Goal: Communication & Community: Answer question/provide support

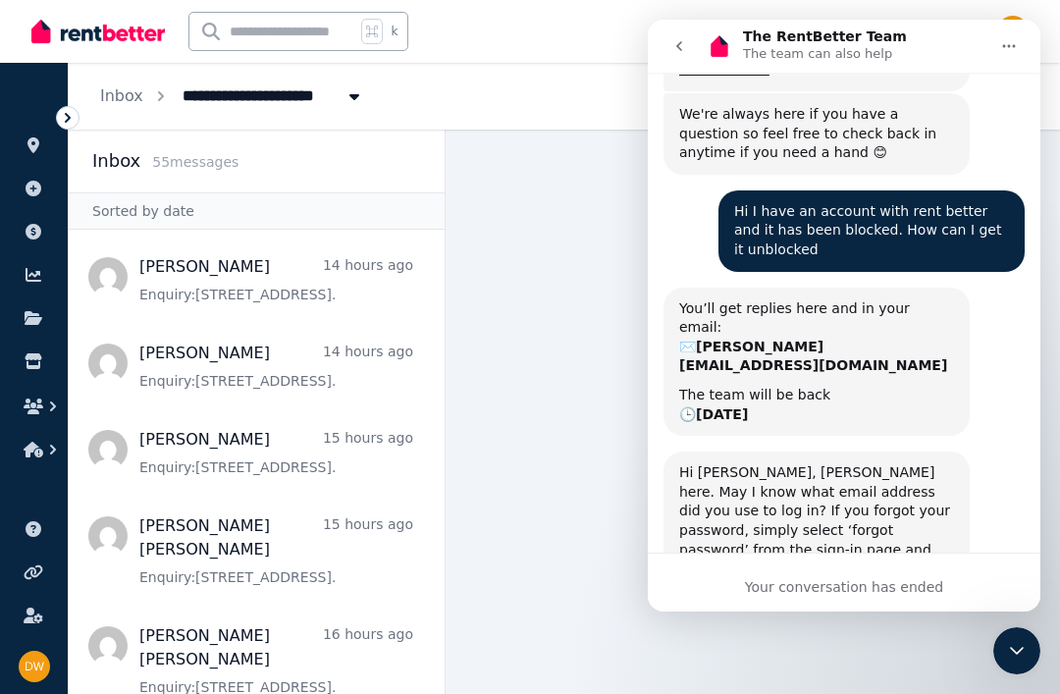
click at [770, 590] on div "Your conversation has ended" at bounding box center [844, 587] width 393 height 21
click at [748, 578] on div "Your conversation has ended" at bounding box center [844, 587] width 393 height 21
click at [579, 524] on main at bounding box center [753, 412] width 615 height 565
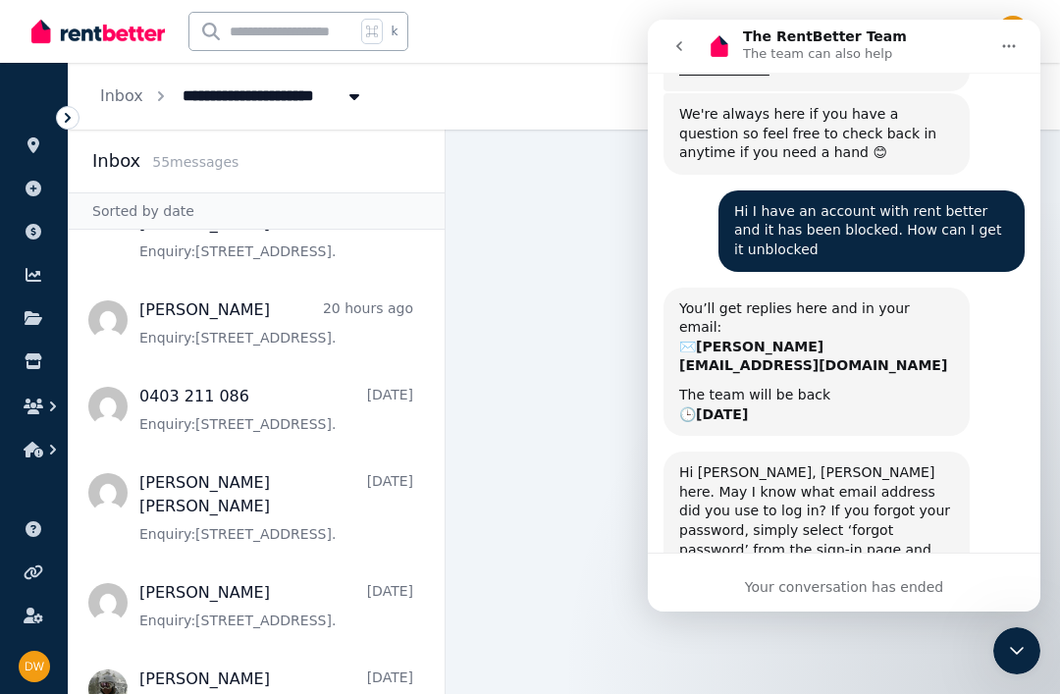
scroll to position [429, 0]
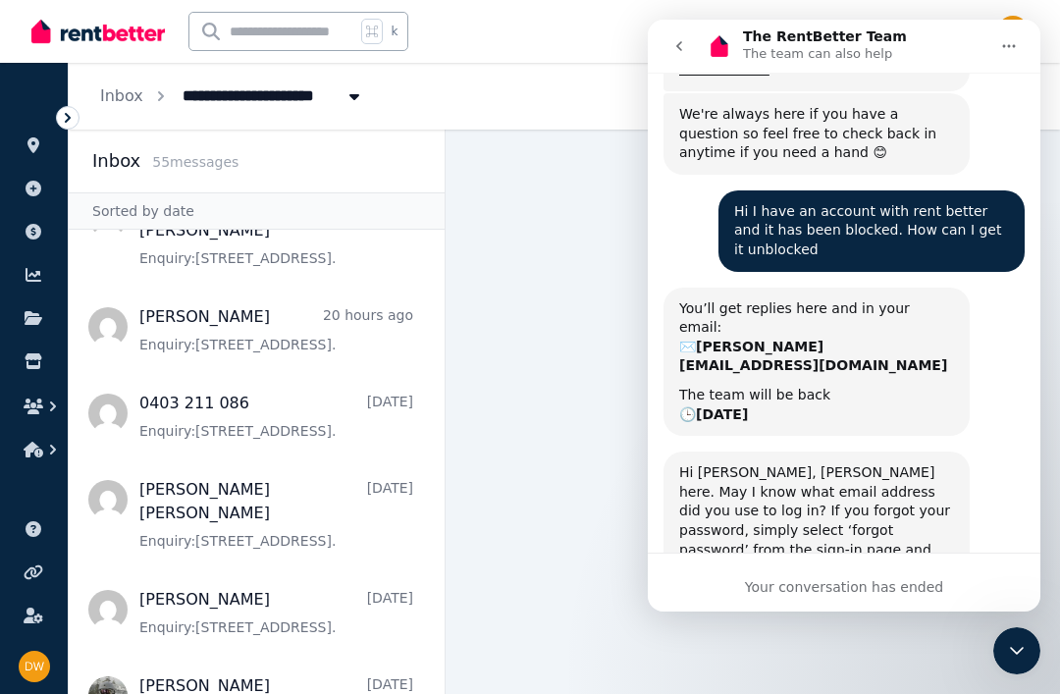
click at [251, 460] on span "Message list" at bounding box center [257, 511] width 376 height 102
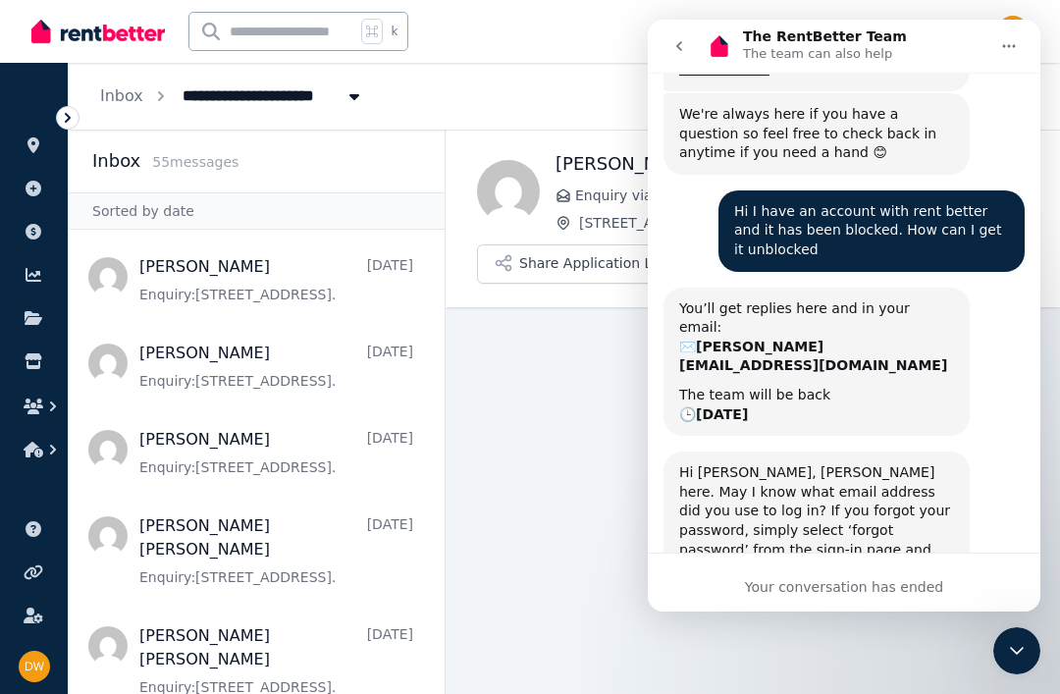
click at [1014, 693] on html "**********" at bounding box center [530, 347] width 1060 height 694
click at [1024, 654] on icon "Close Intercom Messenger" at bounding box center [1017, 651] width 24 height 24
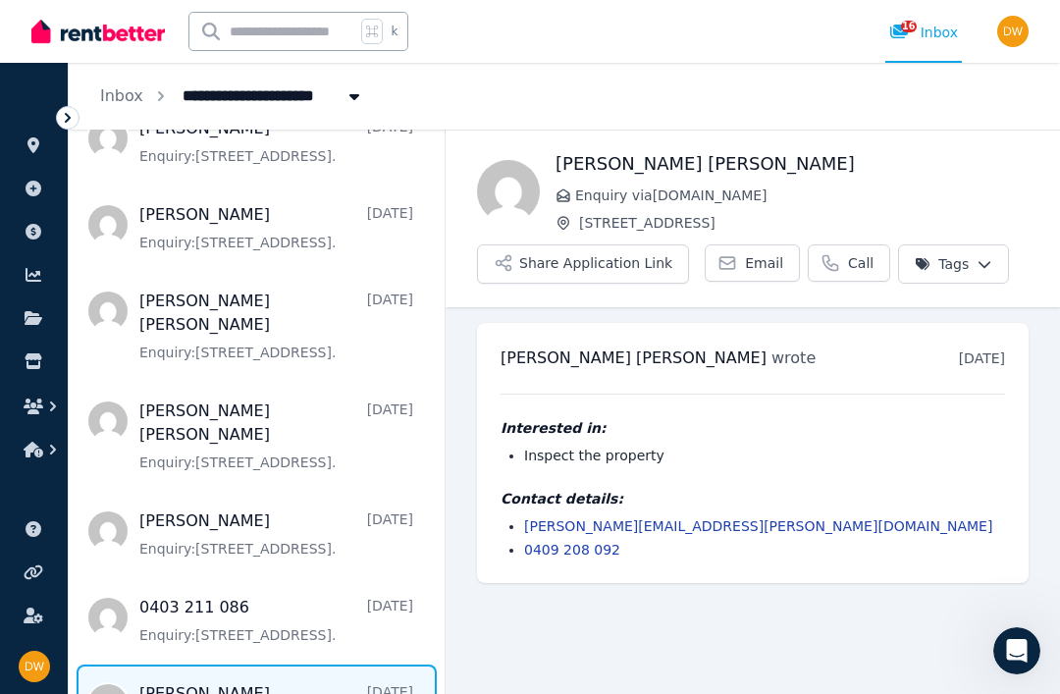
click at [283, 403] on span "Message list" at bounding box center [257, 433] width 376 height 102
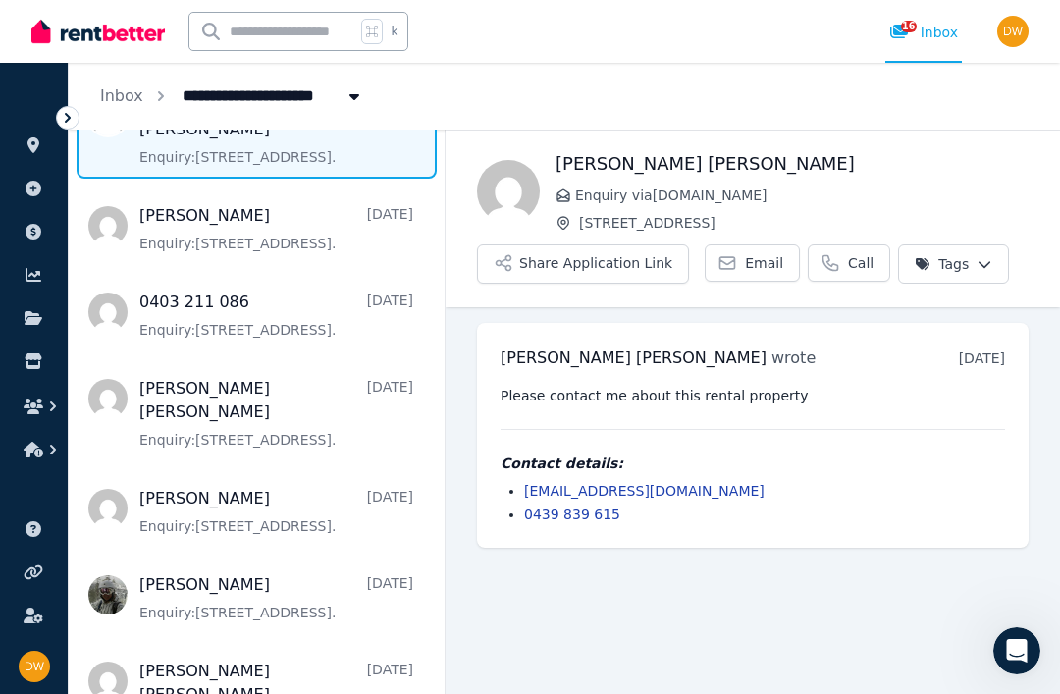
scroll to position [531, 0]
click at [270, 358] on span "Message list" at bounding box center [257, 409] width 376 height 102
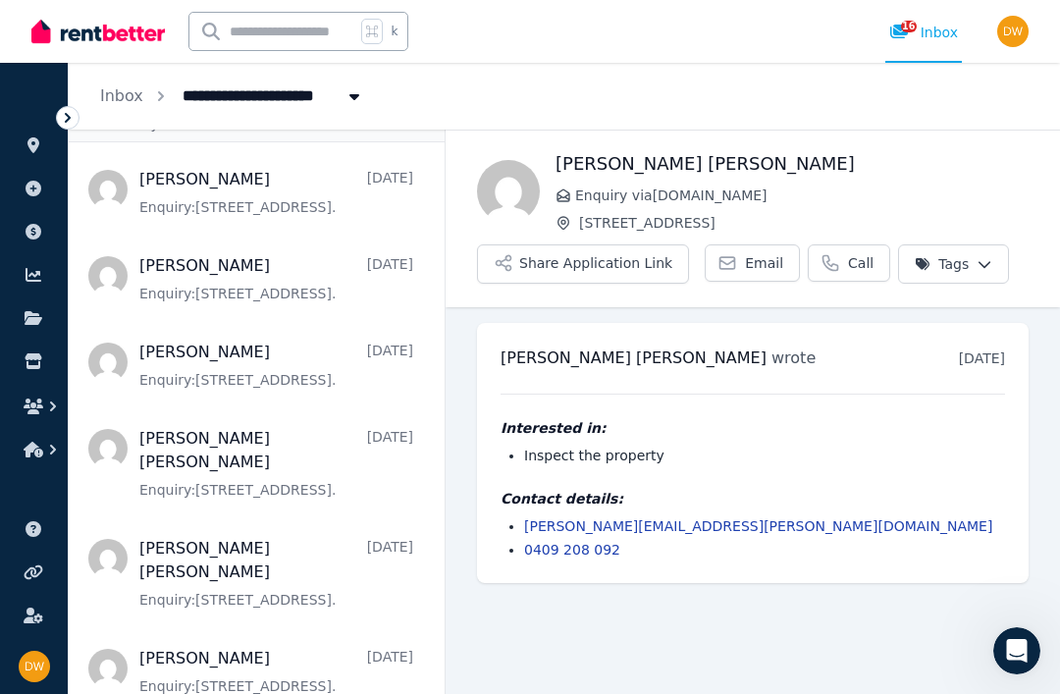
scroll to position [86, 0]
click at [325, 520] on span "Message list" at bounding box center [257, 571] width 376 height 102
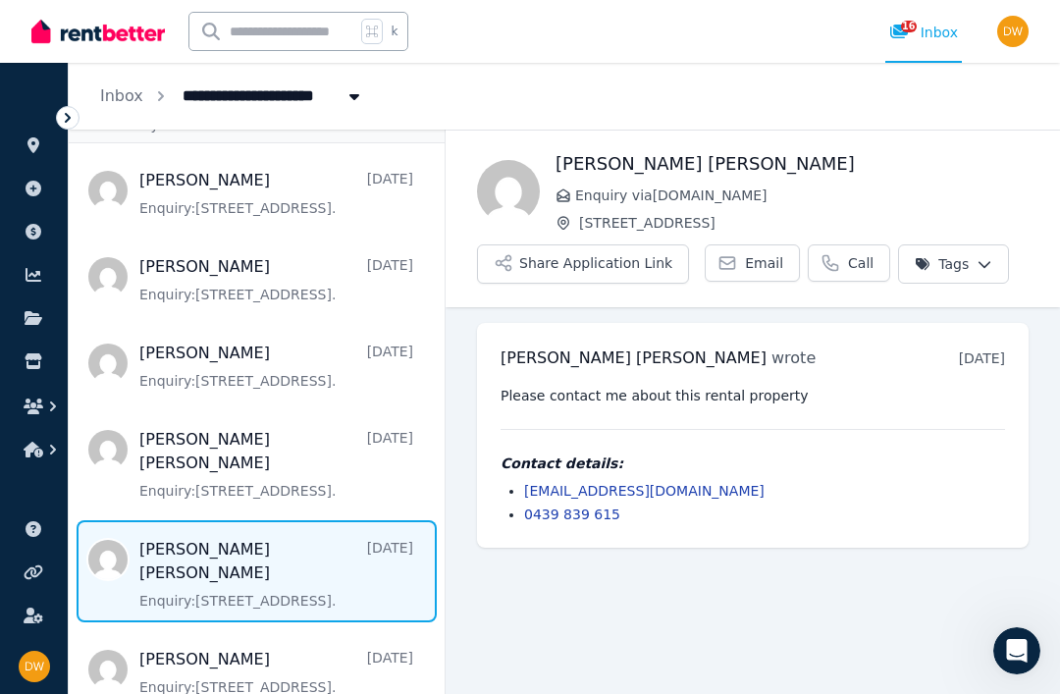
scroll to position [63, 0]
click at [295, 410] on span "Message list" at bounding box center [257, 461] width 376 height 102
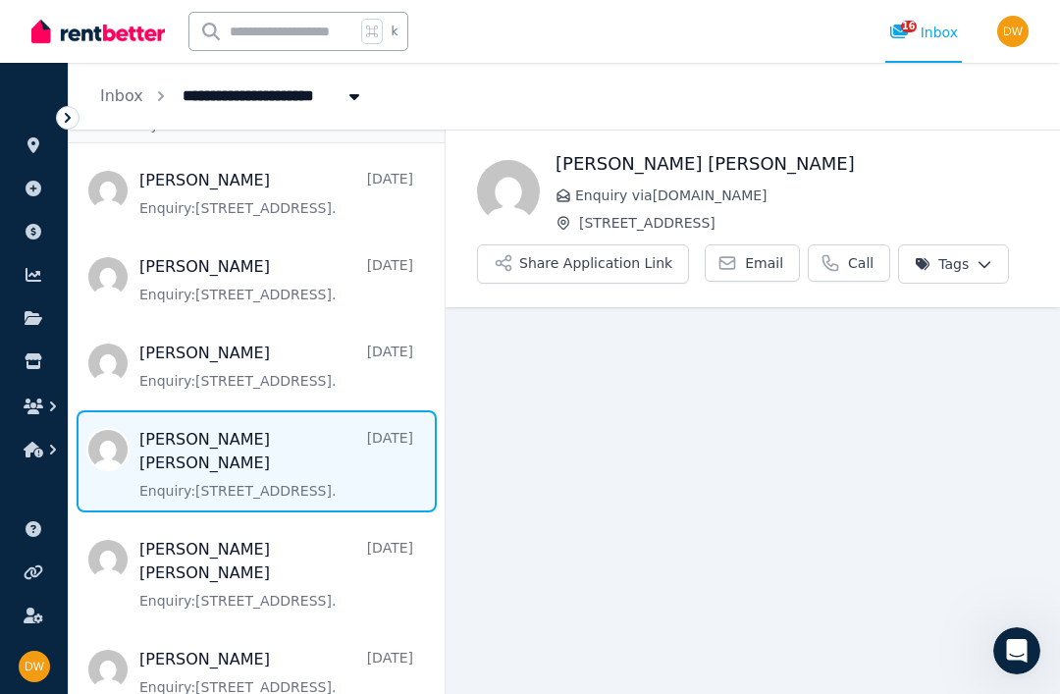
scroll to position [63, 0]
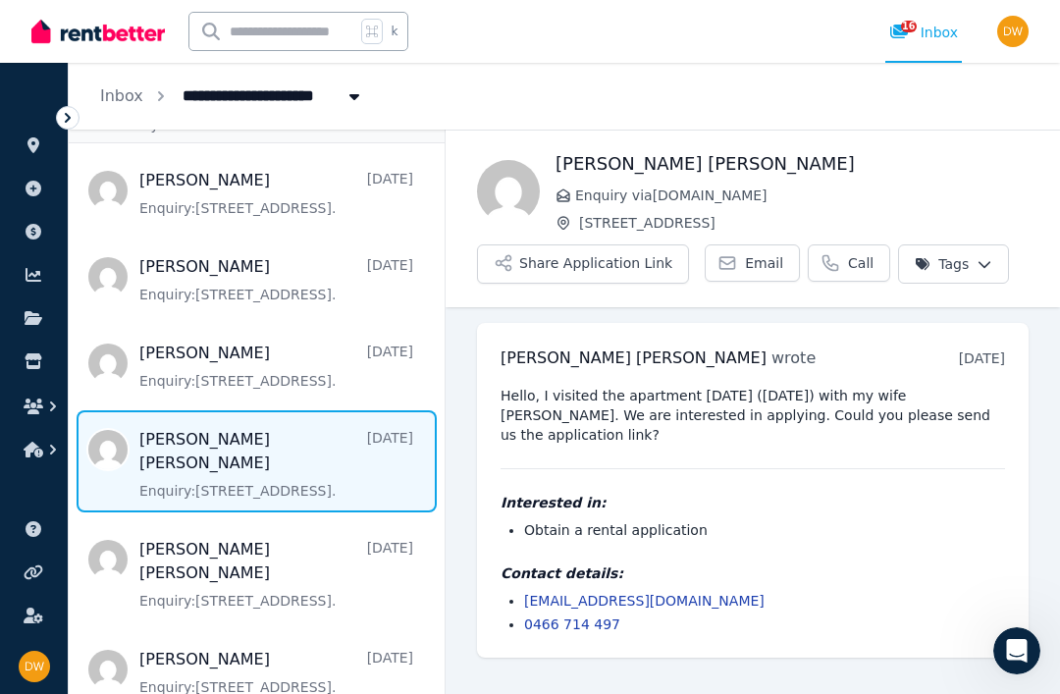
click at [908, 36] on icon at bounding box center [900, 32] width 20 height 16
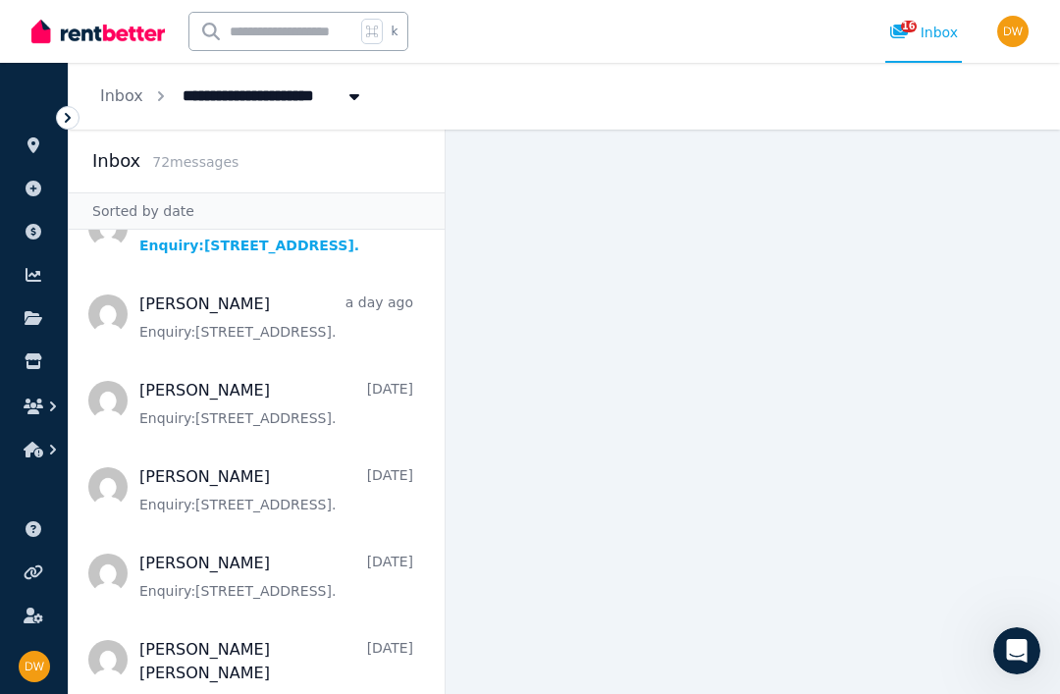
scroll to position [396, 0]
click at [243, 315] on span "Message list" at bounding box center [257, 313] width 376 height 79
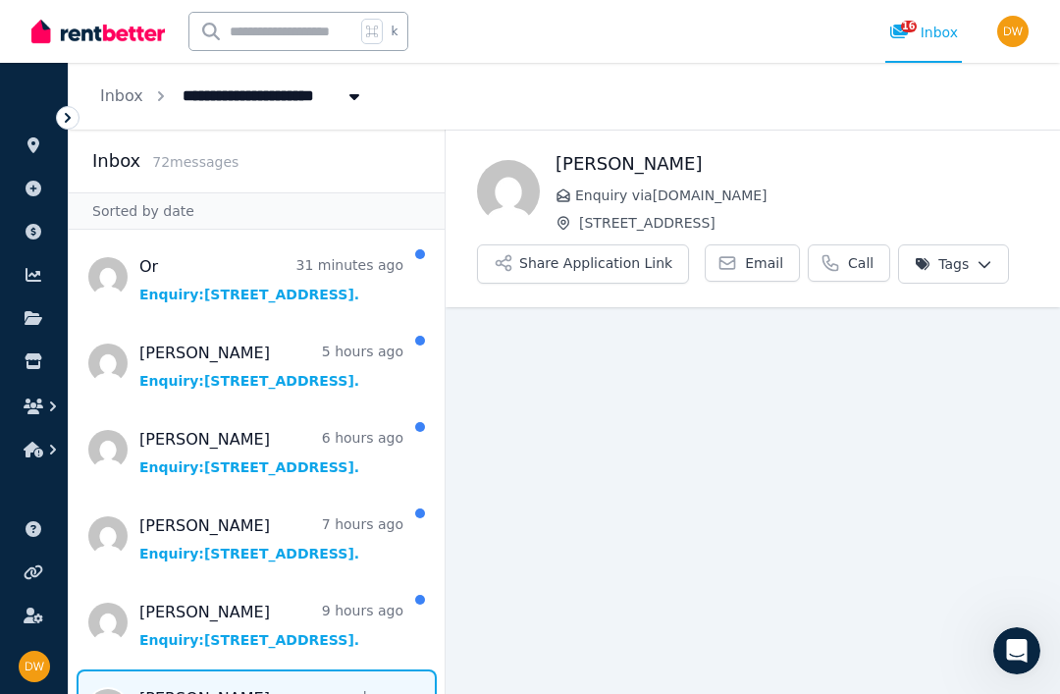
scroll to position [63, 0]
